Goal: Check status

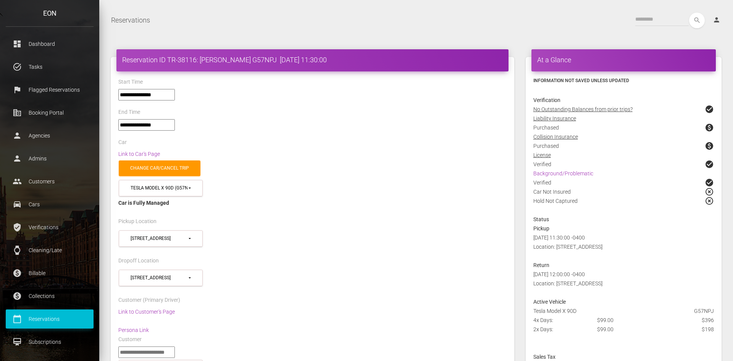
select select "**"
select select
